Goal: Transaction & Acquisition: Purchase product/service

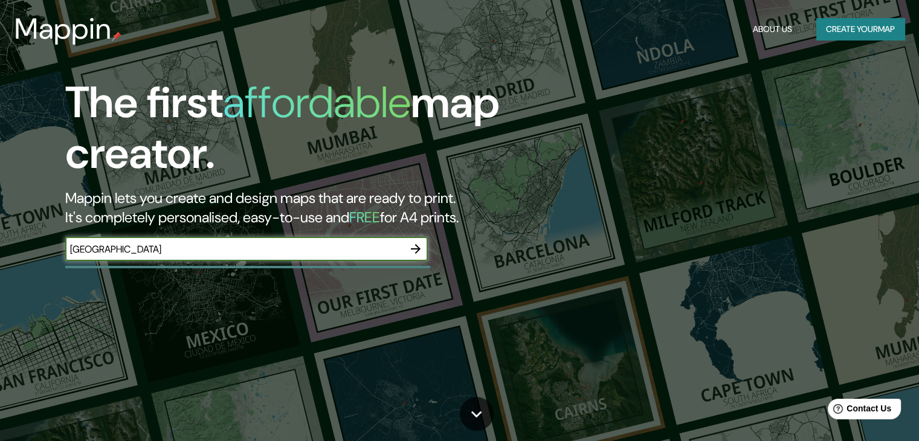
type input "[GEOGRAPHIC_DATA]"
click at [422, 253] on icon "button" at bounding box center [415, 249] width 15 height 15
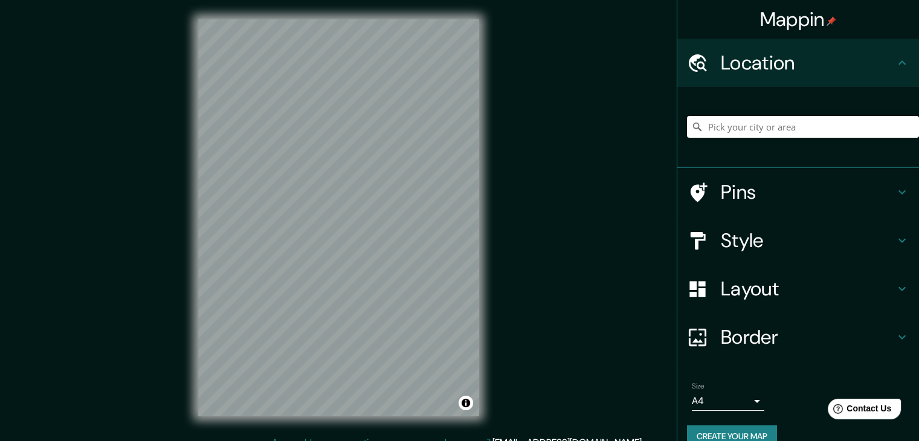
click at [747, 399] on body "Mappin Location Pins Style Layout Border Choose a border. Hint : you can make l…" at bounding box center [459, 220] width 919 height 441
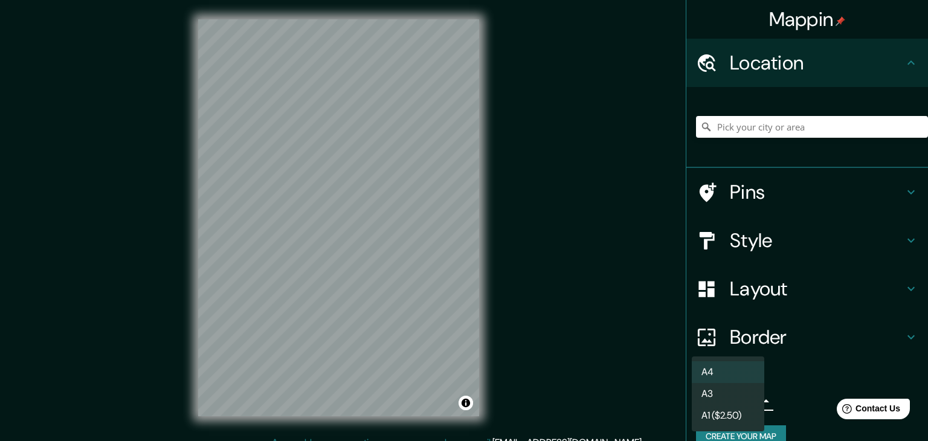
click at [730, 396] on li "A3" at bounding box center [728, 394] width 73 height 22
type input "a4"
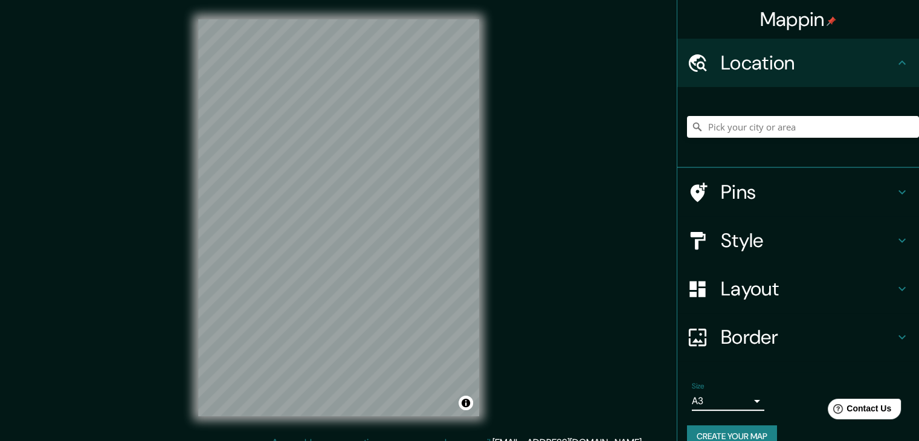
click at [735, 287] on h4 "Layout" at bounding box center [808, 289] width 174 height 24
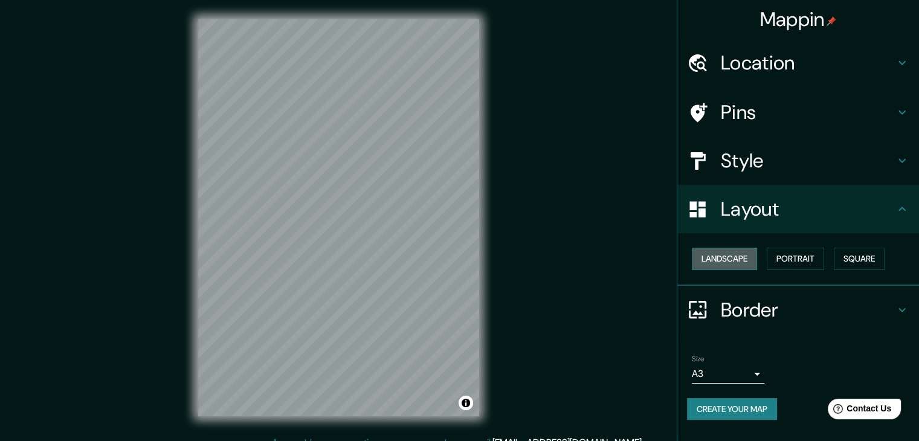
click at [740, 259] on button "Landscape" at bounding box center [724, 259] width 65 height 22
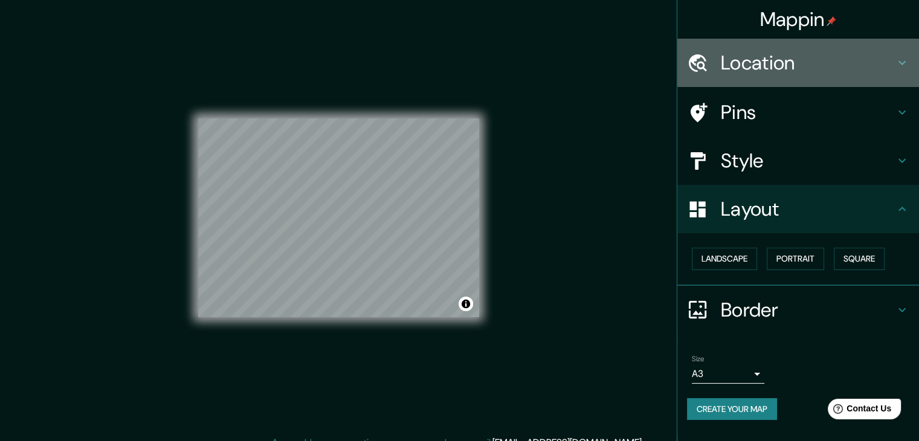
click at [744, 58] on h4 "Location" at bounding box center [808, 63] width 174 height 24
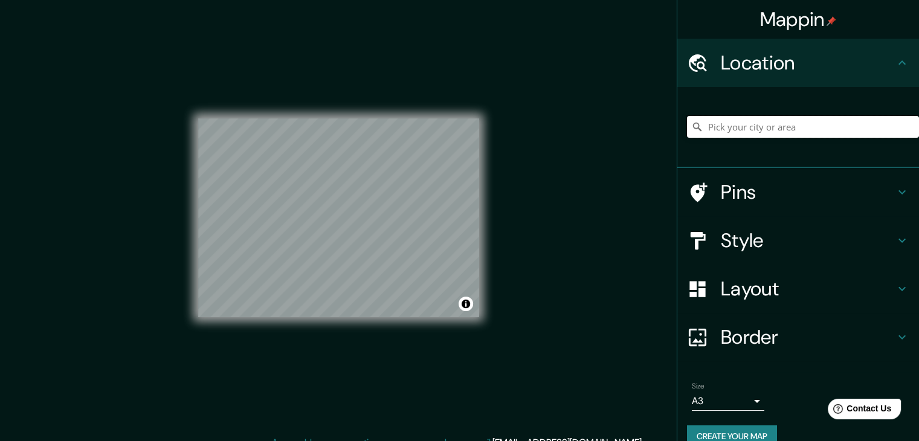
click at [743, 134] on input "Pick your city or area" at bounding box center [803, 127] width 232 height 22
type input "[GEOGRAPHIC_DATA], [GEOGRAPHIC_DATA], [GEOGRAPHIC_DATA]"
click at [750, 231] on h4 "Style" at bounding box center [808, 240] width 174 height 24
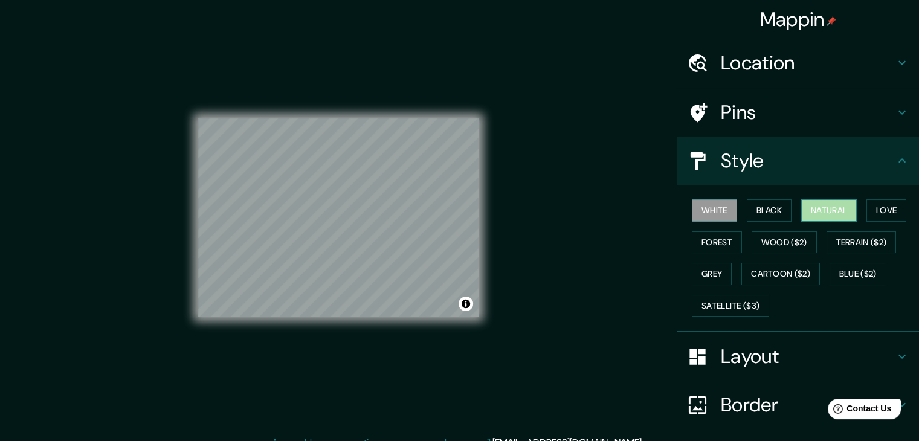
click at [824, 208] on button "Natural" at bounding box center [829, 210] width 56 height 22
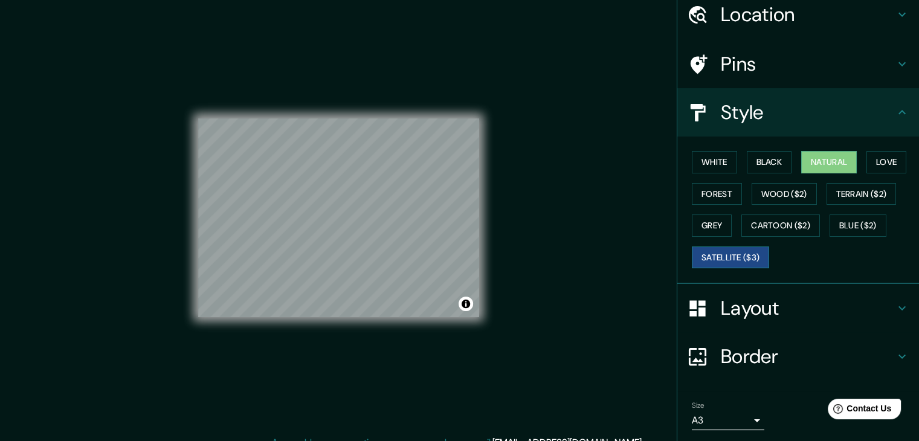
scroll to position [87, 0]
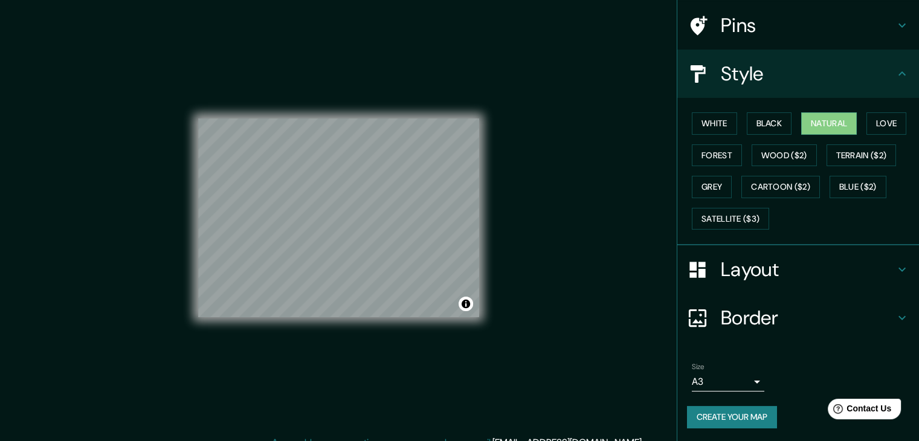
click at [744, 414] on button "Create your map" at bounding box center [732, 417] width 90 height 22
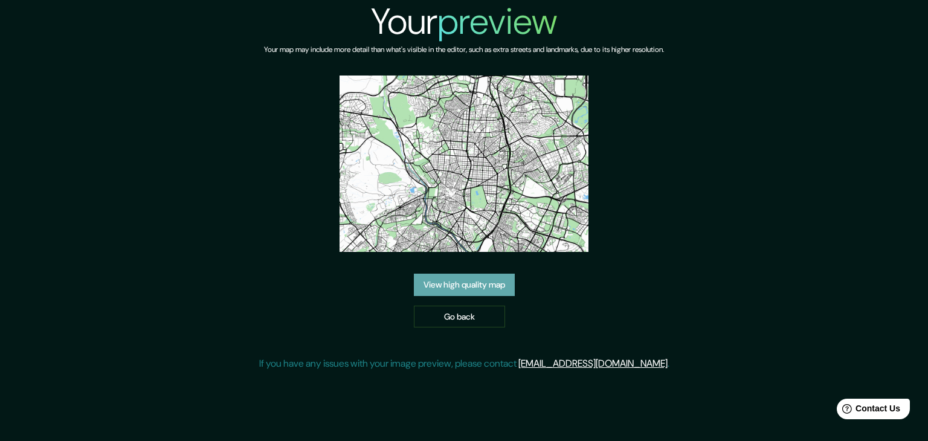
click at [472, 288] on link "View high quality map" at bounding box center [464, 285] width 101 height 22
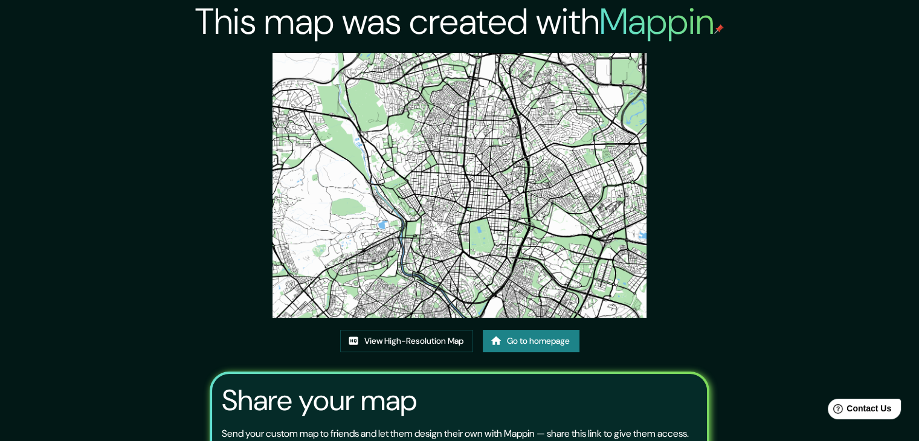
click at [405, 242] on img at bounding box center [459, 185] width 374 height 265
click at [381, 341] on link "View High-Resolution Map" at bounding box center [406, 341] width 133 height 22
